Goal: Navigation & Orientation: Find specific page/section

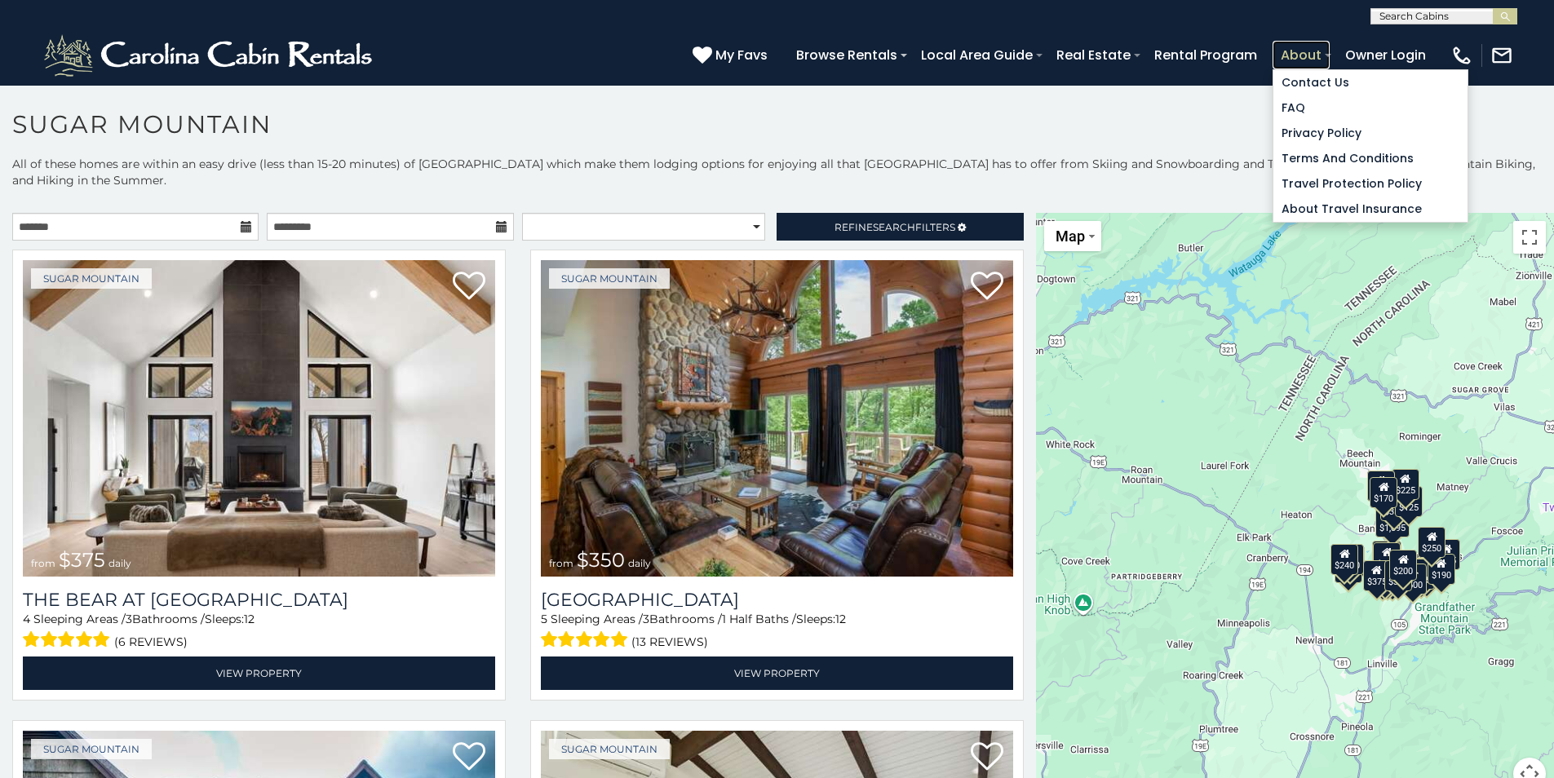
click at [1281, 55] on link "About" at bounding box center [1300, 55] width 57 height 29
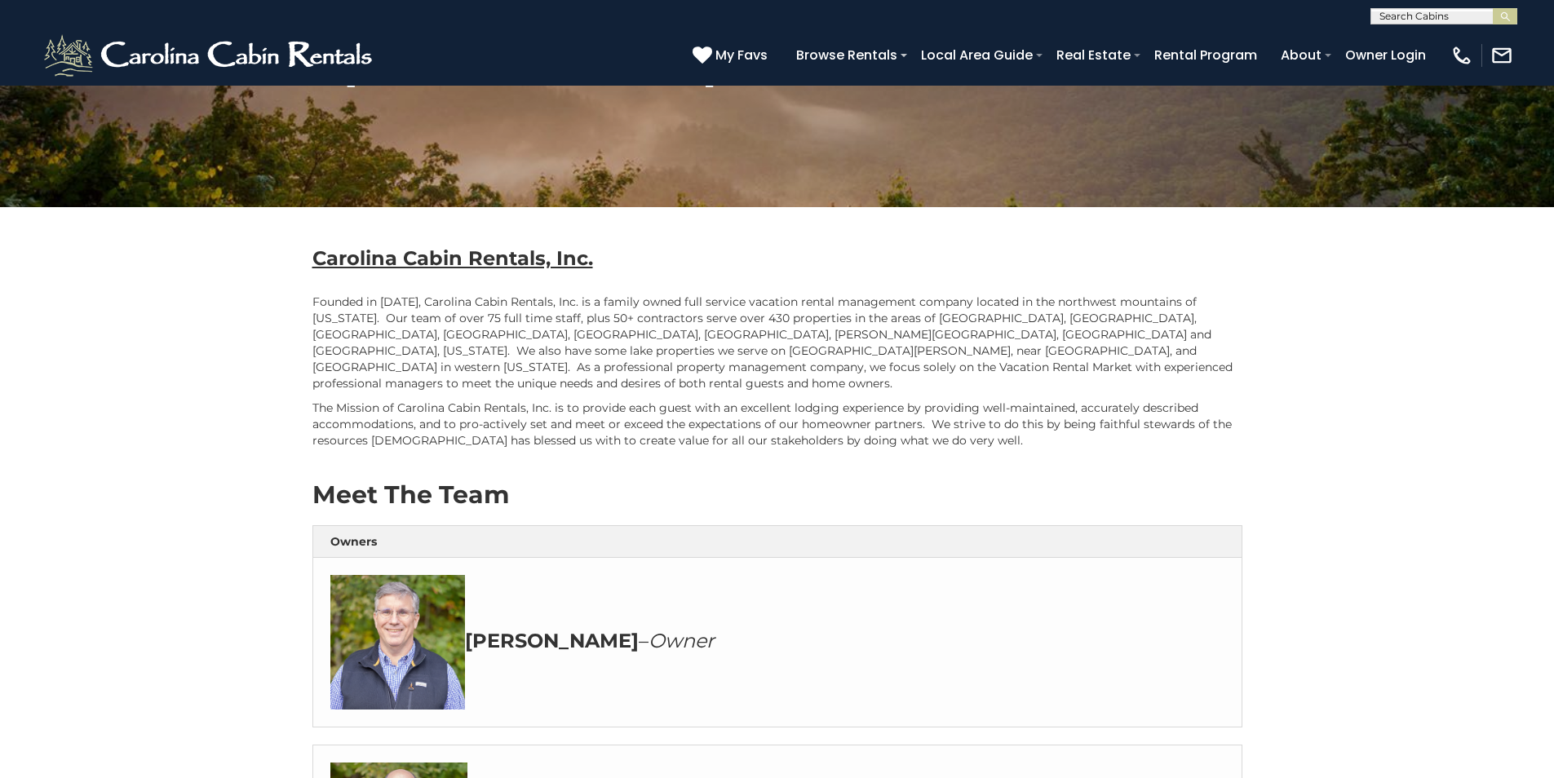
scroll to position [571, 0]
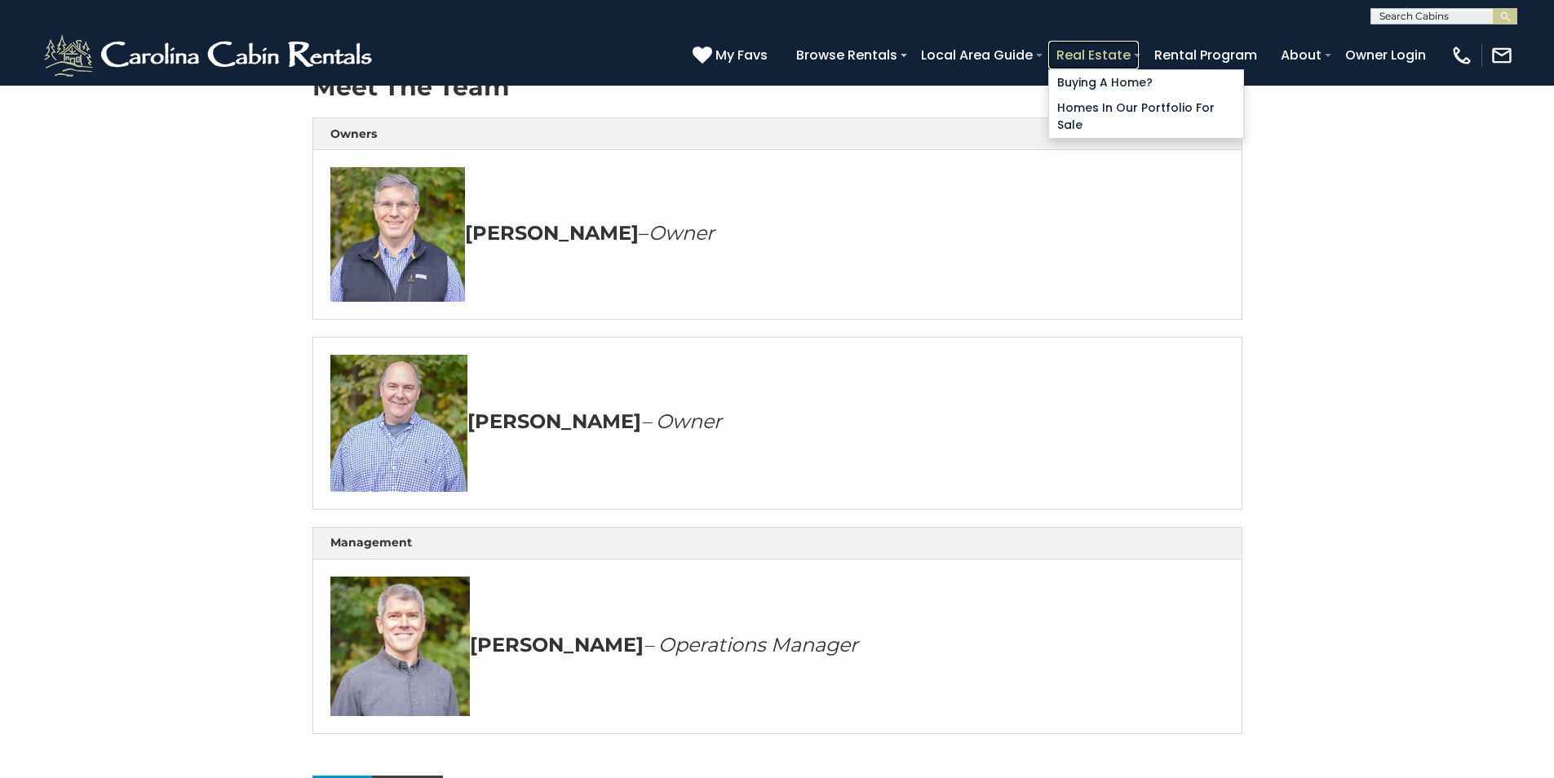
click at [1091, 64] on link "Real Estate" at bounding box center [1093, 55] width 91 height 29
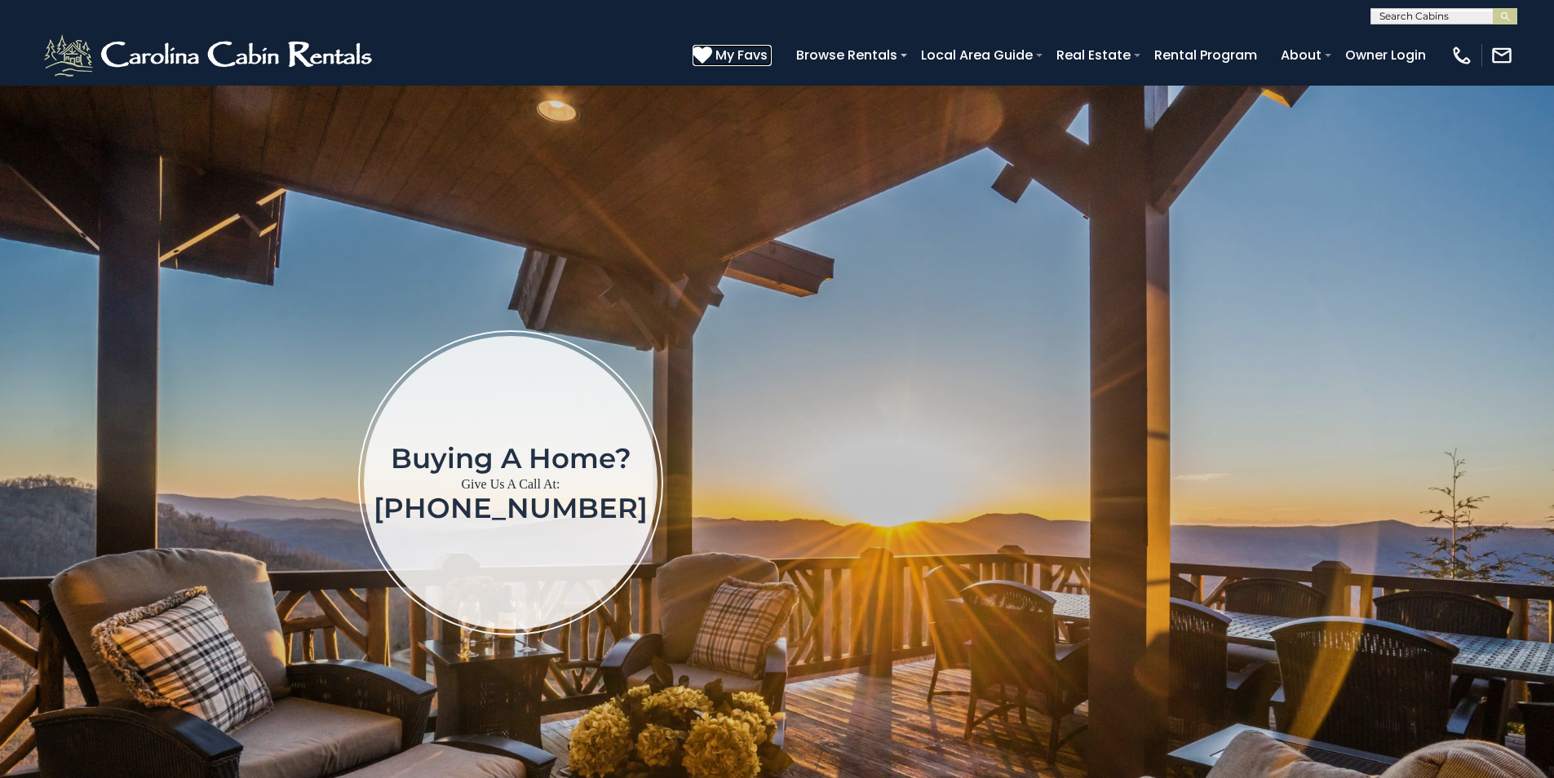
click at [746, 52] on span "My Favs" at bounding box center [741, 55] width 52 height 20
